Goal: Task Accomplishment & Management: Use online tool/utility

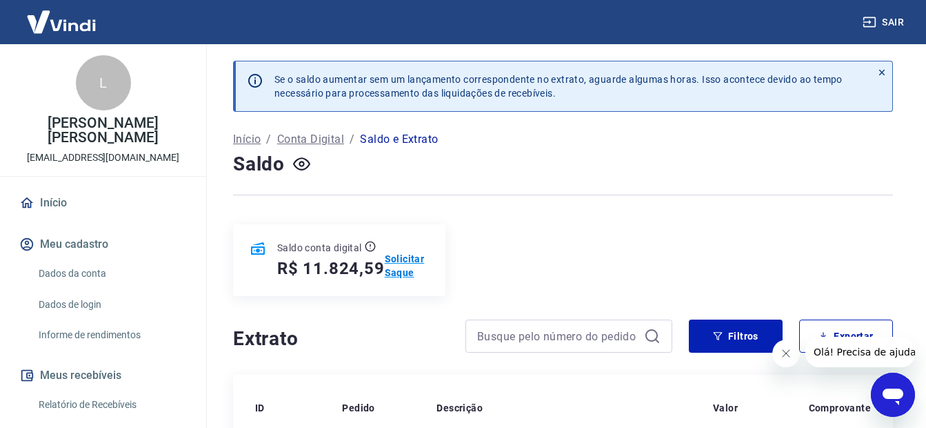
click at [405, 268] on p "Solicitar Saque" at bounding box center [407, 266] width 45 height 28
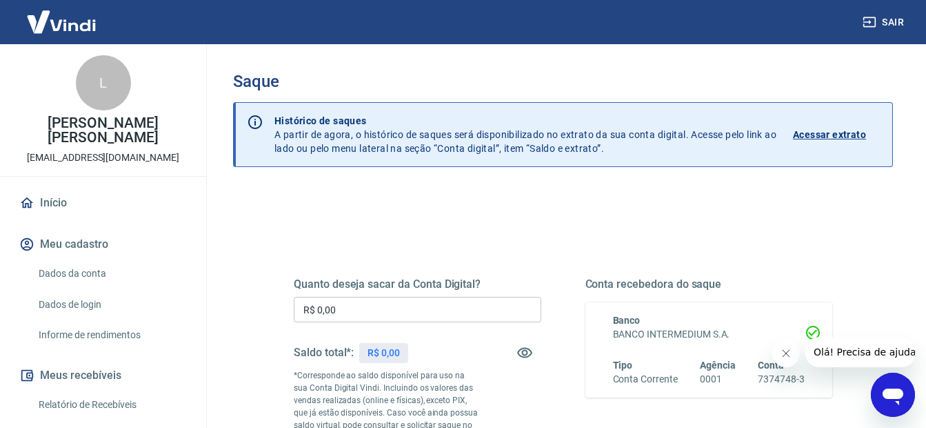
click at [398, 306] on input "R$ 0,00" at bounding box center [418, 310] width 248 height 26
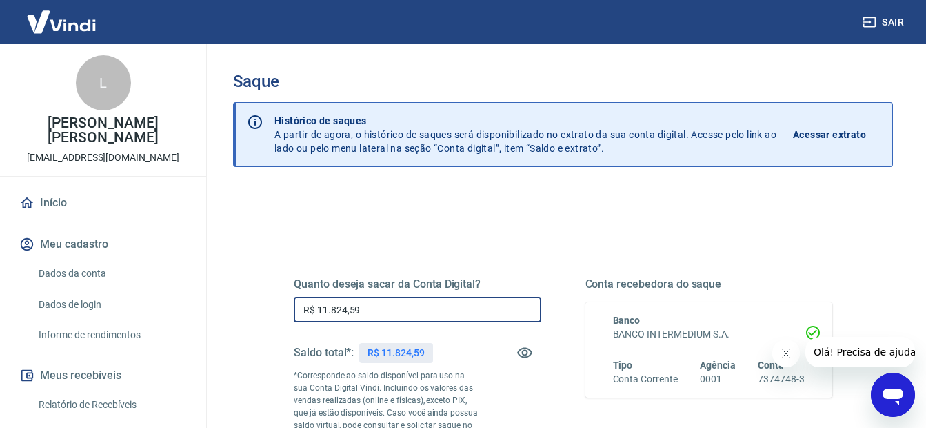
type input "R$ 11.824,59"
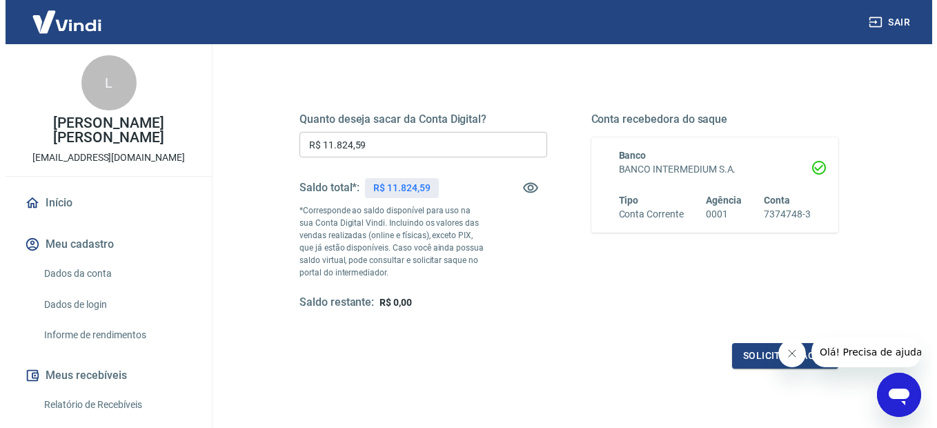
scroll to position [198, 0]
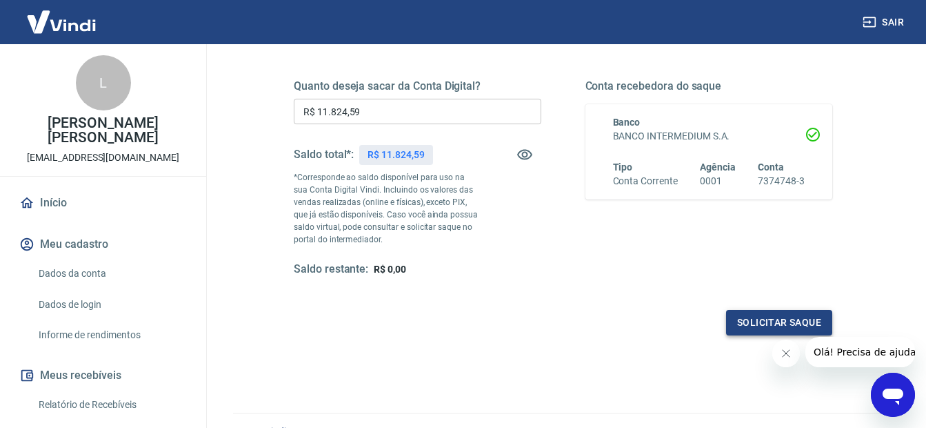
click at [786, 319] on button "Solicitar saque" at bounding box center [779, 323] width 106 height 26
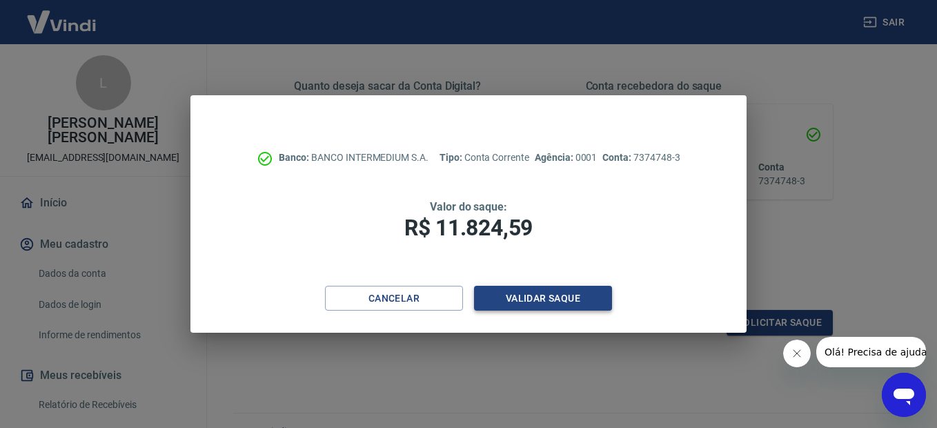
click at [559, 294] on button "Validar saque" at bounding box center [543, 299] width 138 height 26
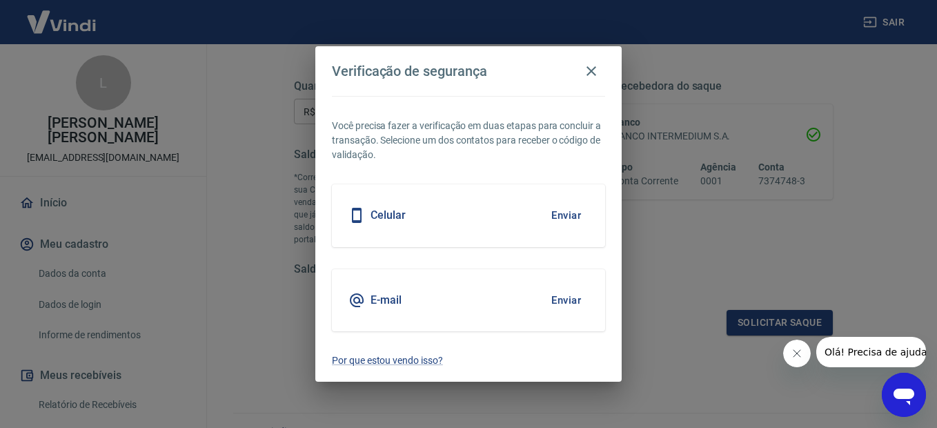
click at [559, 295] on button "Enviar" at bounding box center [565, 300] width 45 height 29
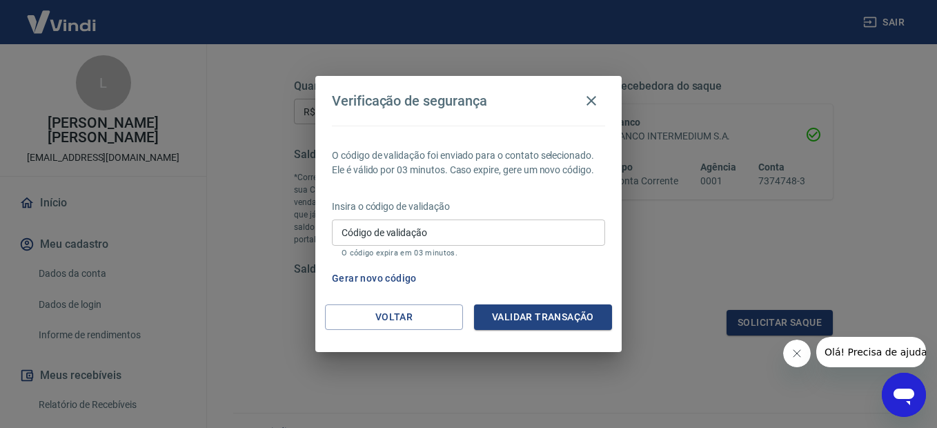
click at [363, 274] on button "Gerar novo código" at bounding box center [374, 279] width 96 height 26
click at [496, 231] on input "Código de validação" at bounding box center [468, 232] width 273 height 26
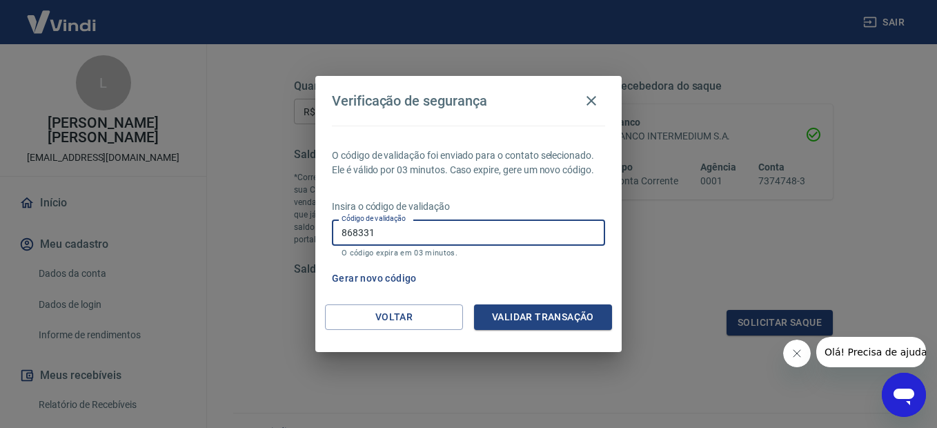
type input "868331"
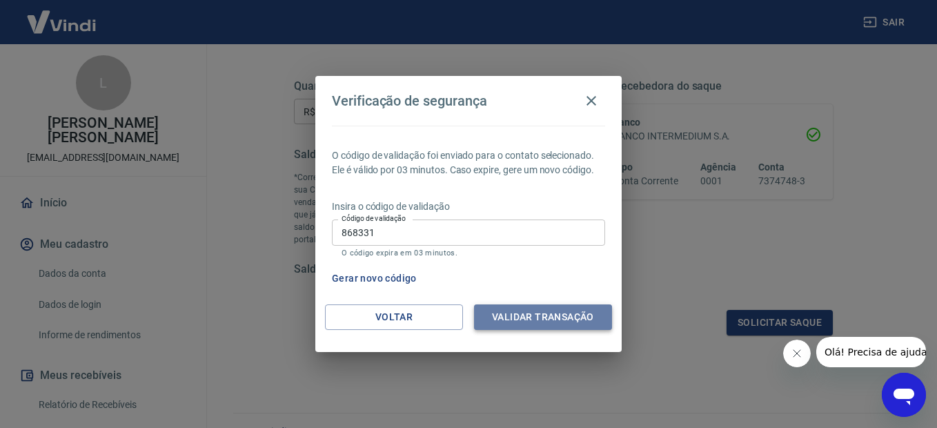
click at [517, 314] on button "Validar transação" at bounding box center [543, 317] width 138 height 26
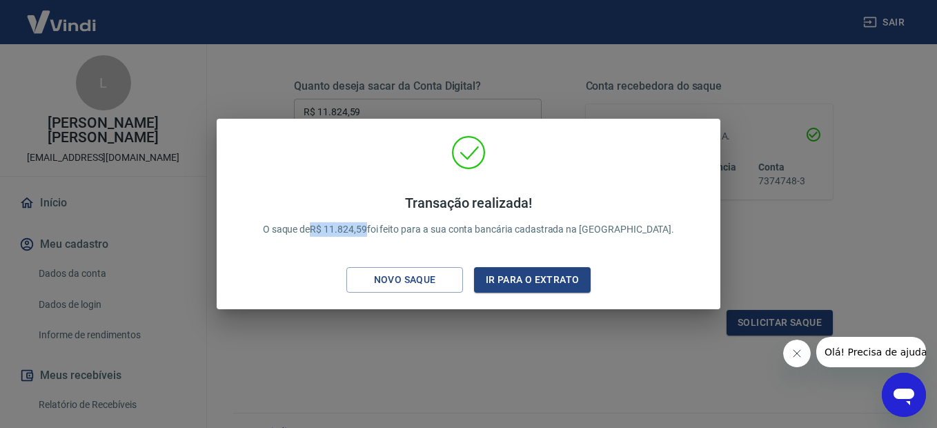
drag, startPoint x: 346, startPoint y: 230, endPoint x: 403, endPoint y: 228, distance: 57.3
click at [403, 228] on p "Transação realizada! O saque de R$ 11.824,59 foi feito para a sua conta bancári…" at bounding box center [469, 215] width 412 height 42
drag, startPoint x: 403, startPoint y: 228, endPoint x: 381, endPoint y: 201, distance: 35.3
click at [381, 201] on h4 "Transação realizada!" at bounding box center [469, 202] width 412 height 17
click at [512, 274] on button "Ir para o extrato" at bounding box center [532, 280] width 117 height 26
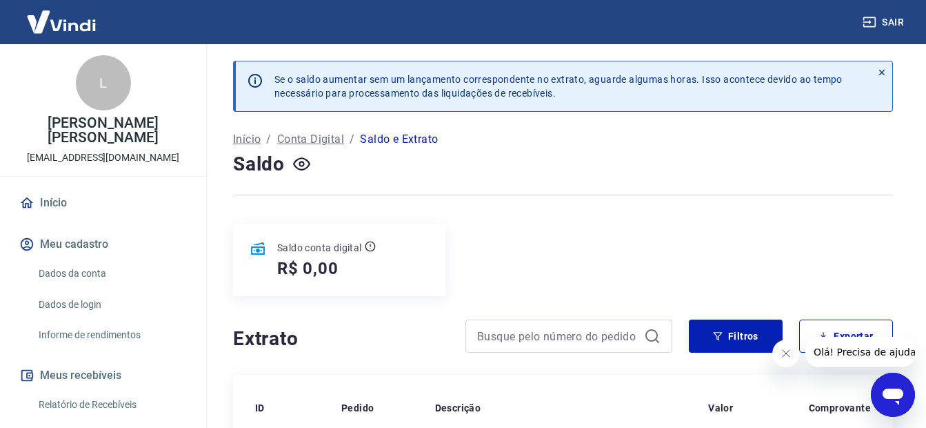
scroll to position [207, 0]
